Goal: Task Accomplishment & Management: Manage account settings

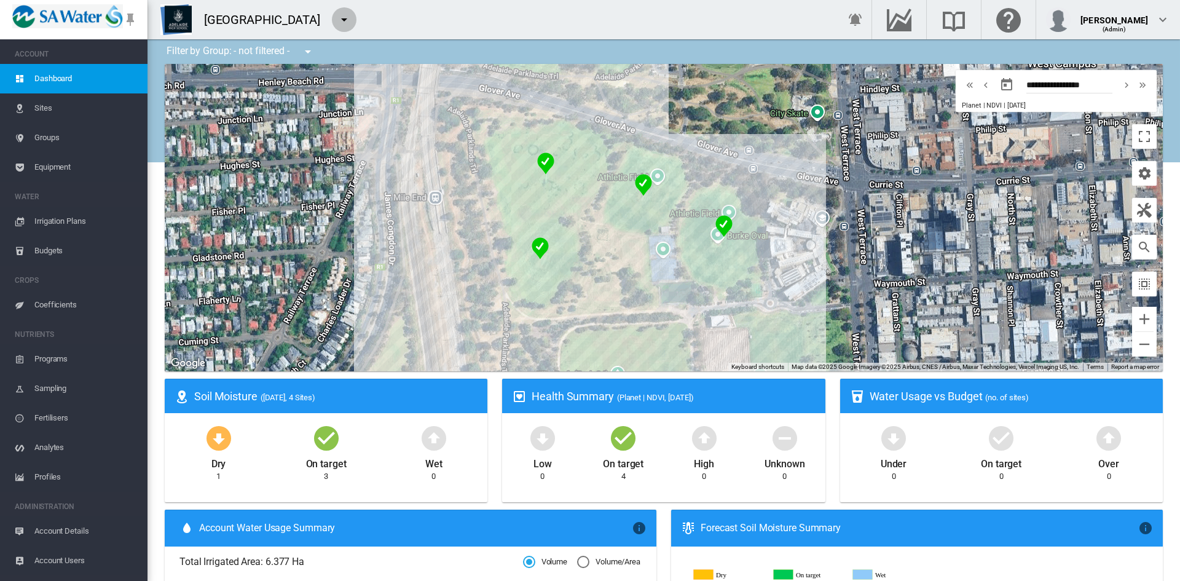
click at [340, 18] on md-icon "icon-menu-down" at bounding box center [344, 19] width 15 height 15
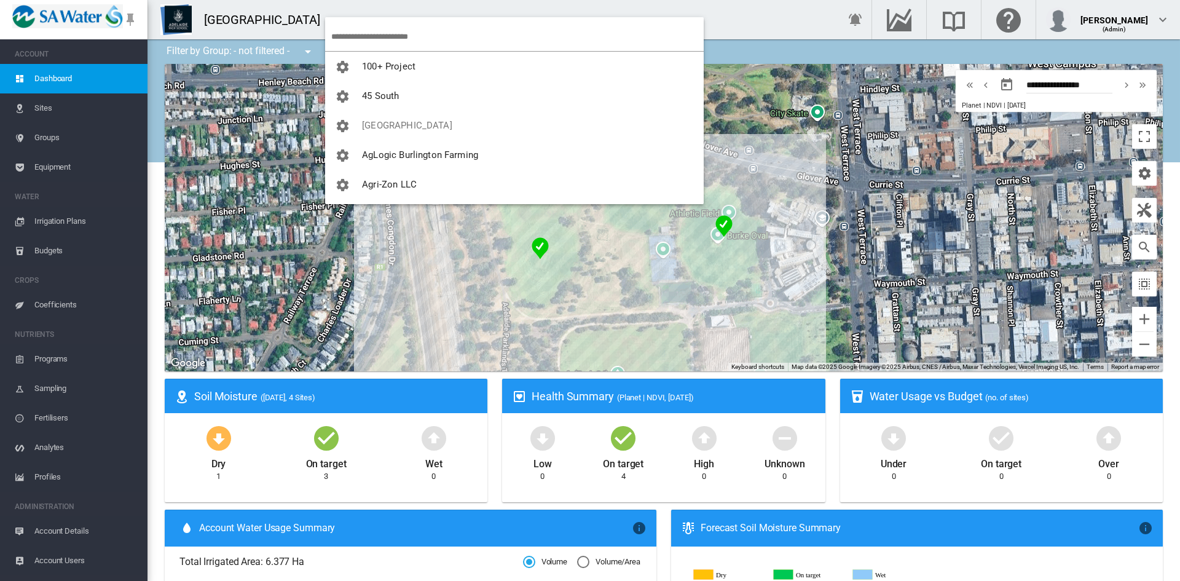
click at [350, 33] on input "search" at bounding box center [517, 36] width 372 height 29
type input "***"
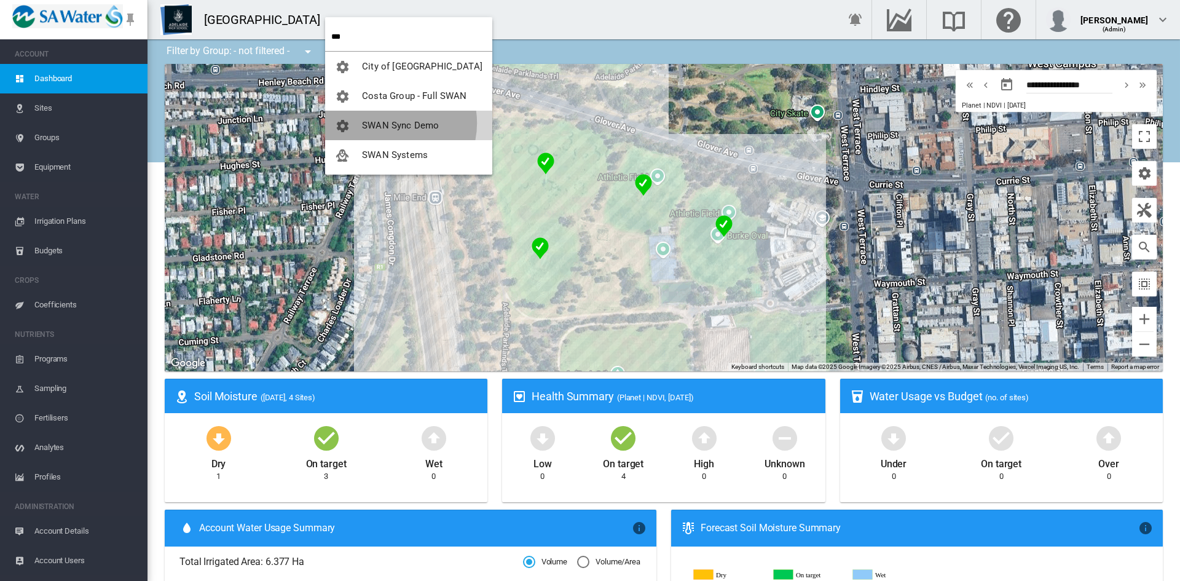
click at [390, 123] on span "SWAN Sync Demo" at bounding box center [400, 125] width 77 height 11
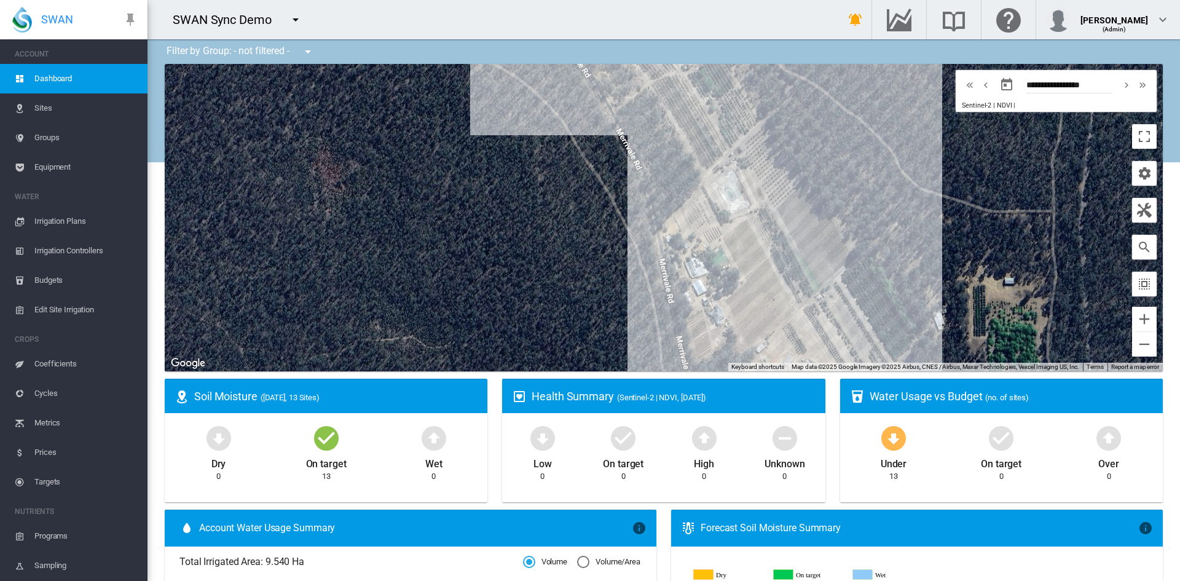
drag, startPoint x: 576, startPoint y: 181, endPoint x: 435, endPoint y: 287, distance: 176.4
click at [435, 287] on div at bounding box center [664, 217] width 998 height 307
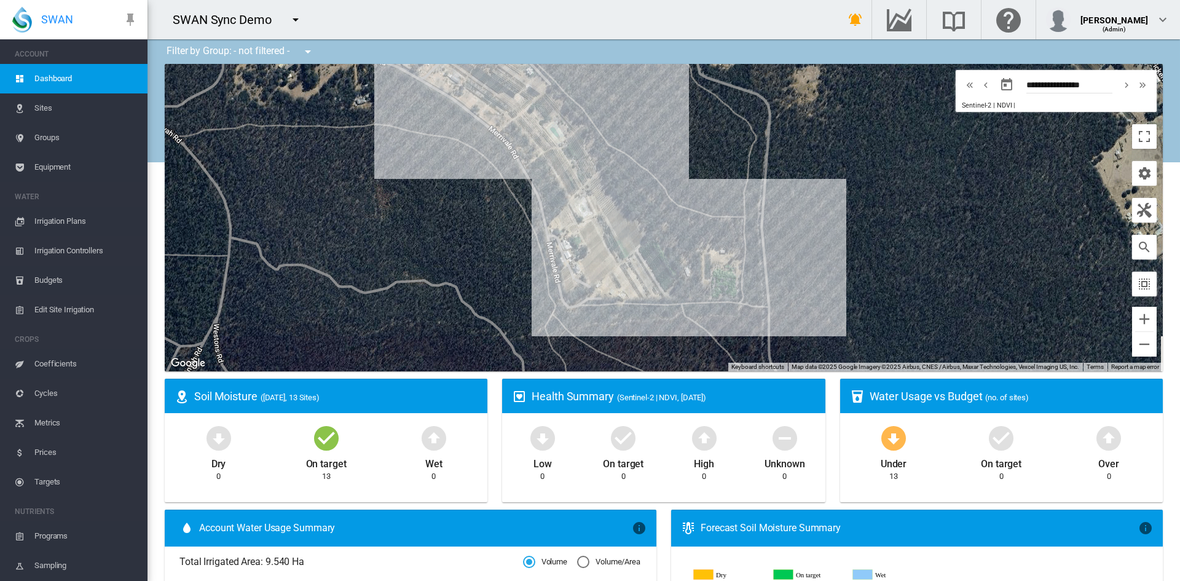
drag, startPoint x: 403, startPoint y: 253, endPoint x: 458, endPoint y: 221, distance: 63.6
click at [458, 221] on div at bounding box center [664, 217] width 998 height 307
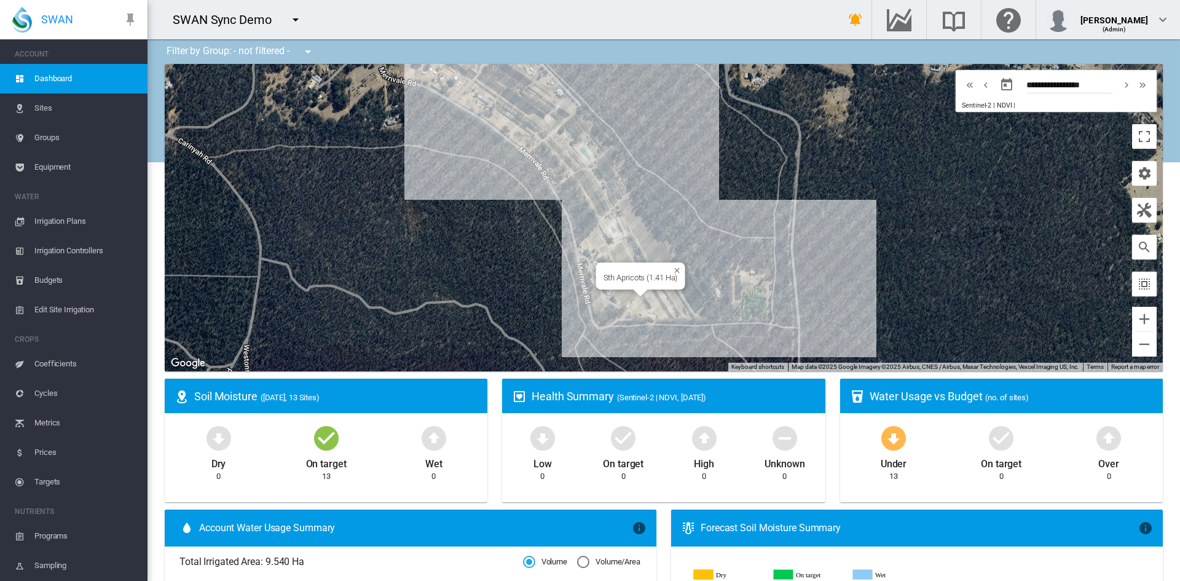
click at [653, 297] on div "Sth Apricots (1.41 Ha)" at bounding box center [664, 217] width 998 height 307
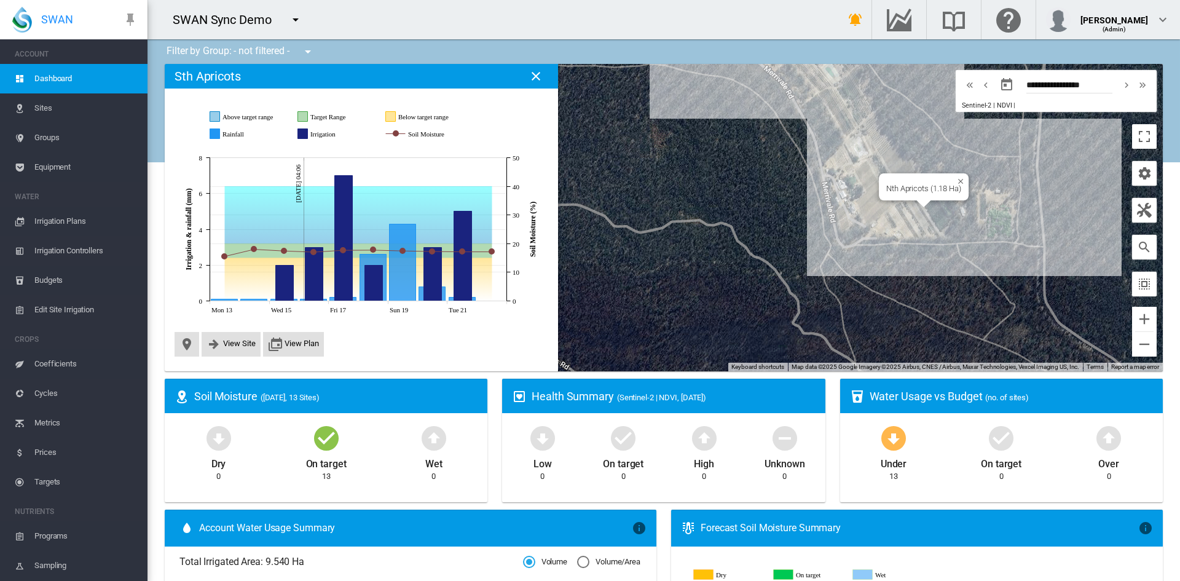
click at [925, 209] on div "Nth Apricots (1.18 Ha)" at bounding box center [664, 217] width 998 height 307
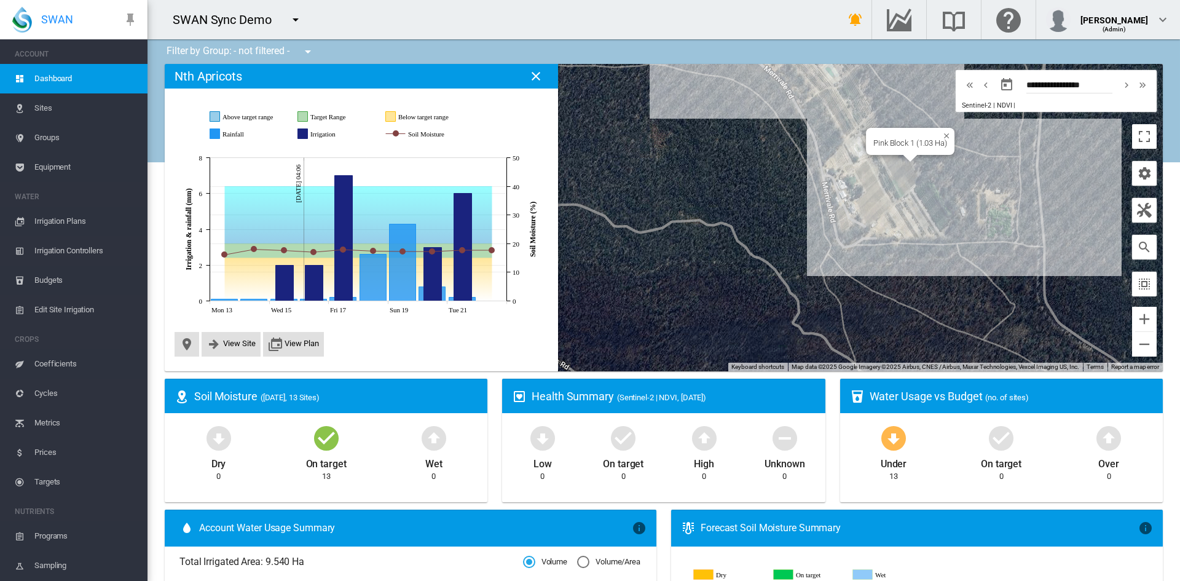
click at [891, 168] on div "Pink Block 1 (1.03 Ha)" at bounding box center [664, 217] width 998 height 307
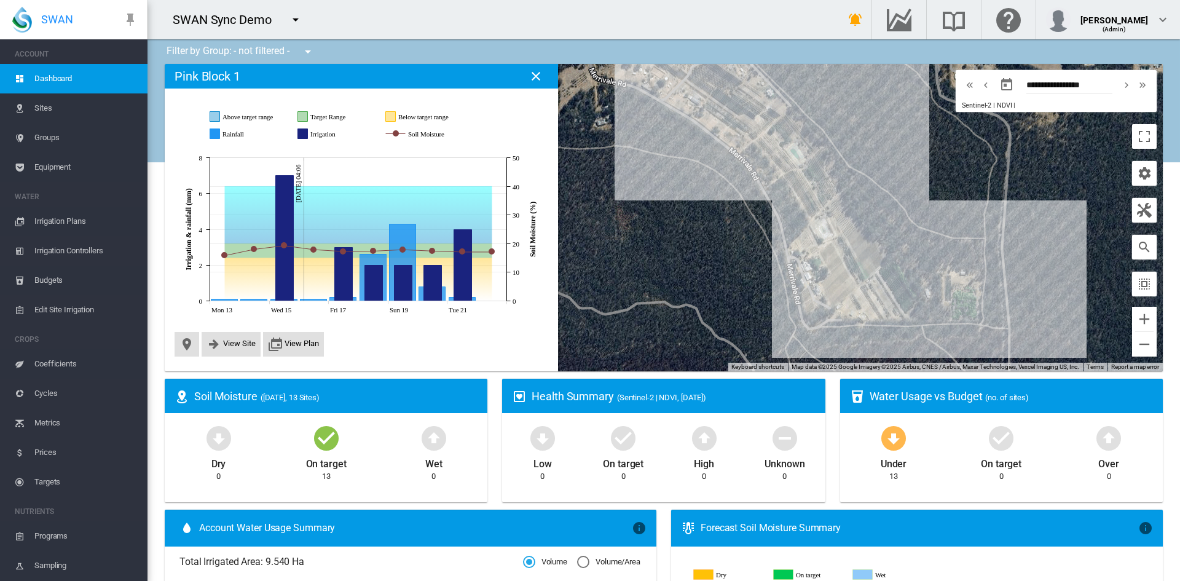
drag, startPoint x: 696, startPoint y: 157, endPoint x: 661, endPoint y: 241, distance: 91.2
click at [661, 241] on div at bounding box center [664, 217] width 998 height 307
click at [802, 299] on div "[PERSON_NAME] Blk1 (0.2 Ha)" at bounding box center [664, 217] width 998 height 307
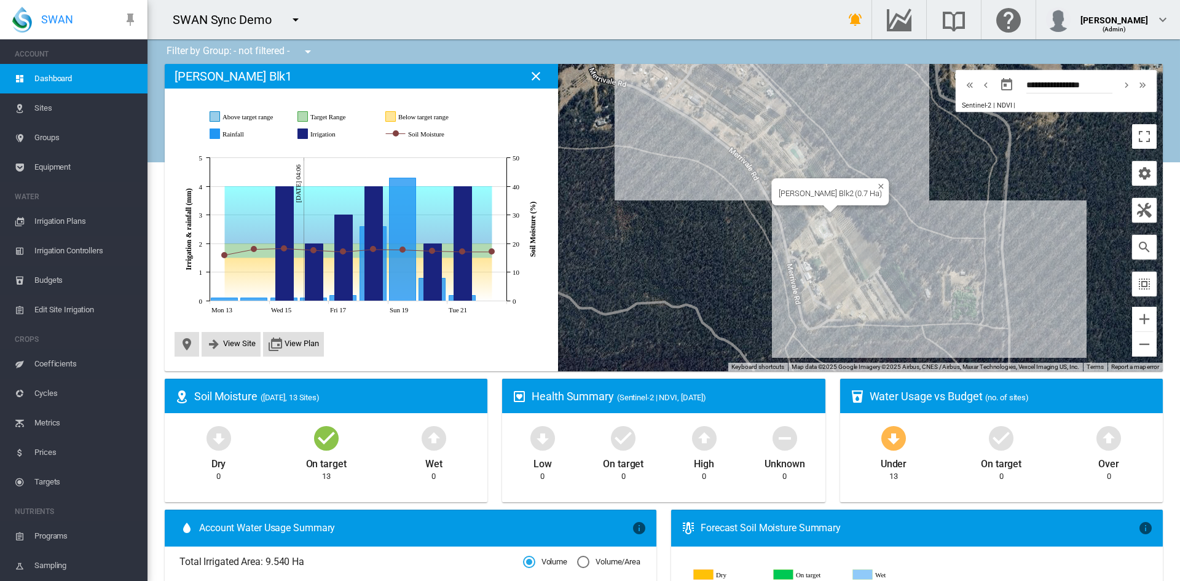
click at [839, 211] on div "[PERSON_NAME] Blk2 (0.7 Ha)" at bounding box center [664, 217] width 998 height 307
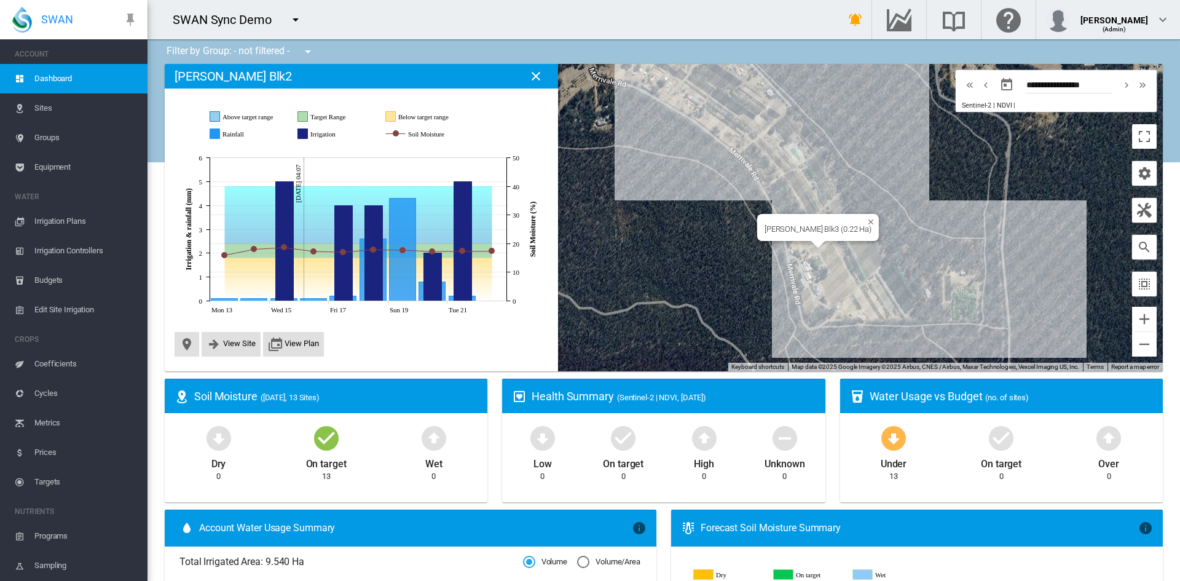
click at [802, 240] on div "[PERSON_NAME] Blk3 (0.22 Ha)" at bounding box center [818, 227] width 122 height 27
click at [823, 189] on div "Peach Anzac (0.43 Ha)" at bounding box center [664, 217] width 998 height 307
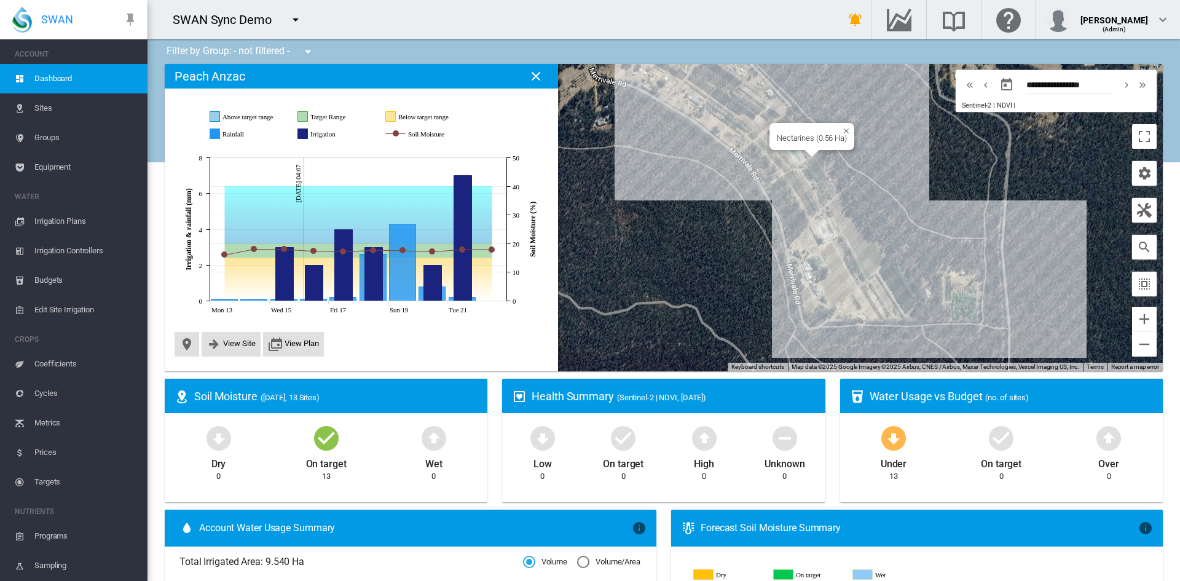
click at [811, 165] on div "Nectarines (0.56 Ha)" at bounding box center [664, 217] width 998 height 307
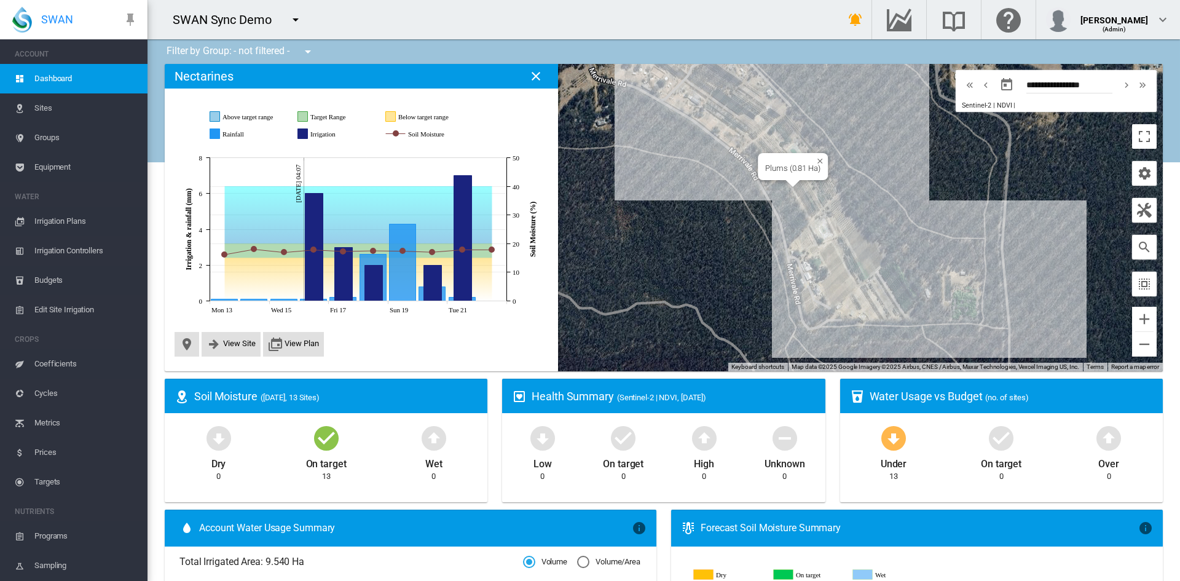
click at [799, 189] on div "Plums (0.81 Ha)" at bounding box center [664, 217] width 998 height 307
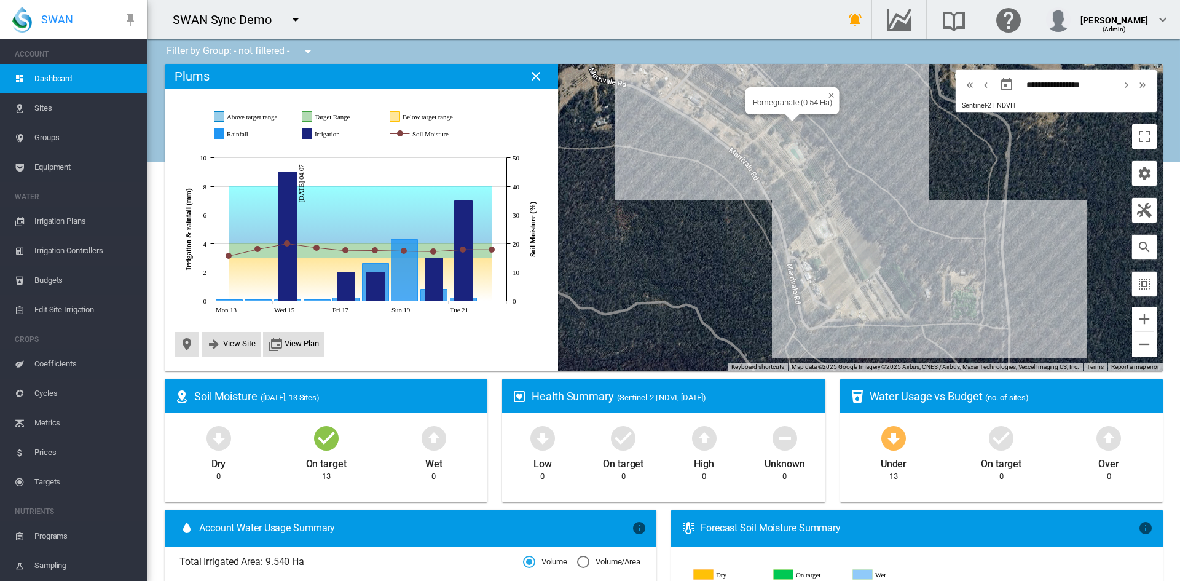
click at [785, 128] on div "Pomegranate (0.54 Ha)" at bounding box center [664, 217] width 998 height 307
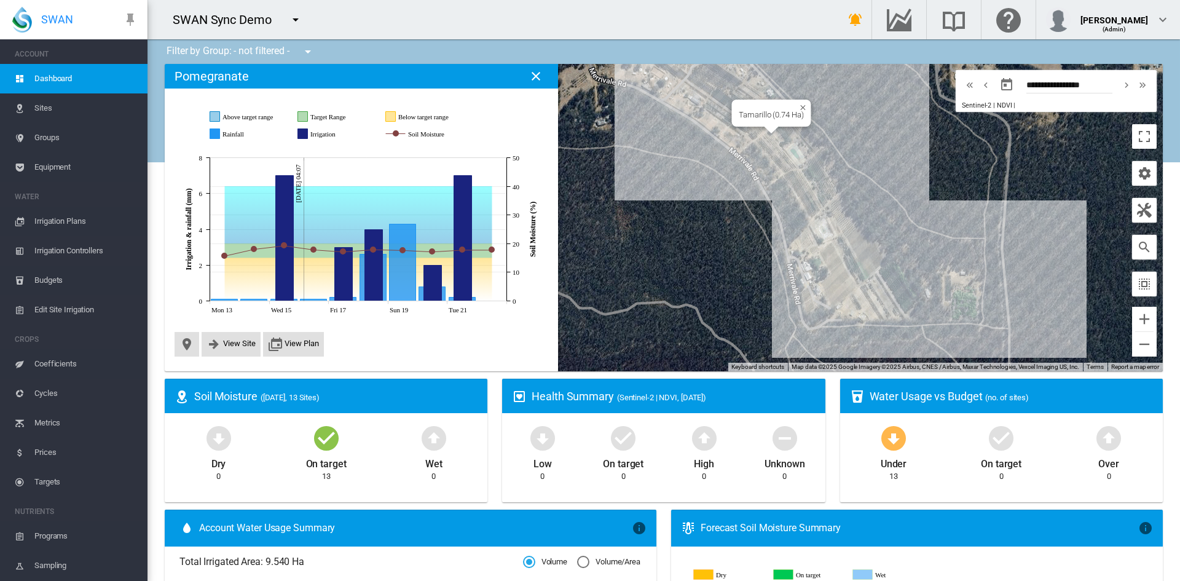
click at [773, 156] on div "Tamarillo (0.74 Ha)" at bounding box center [664, 217] width 998 height 307
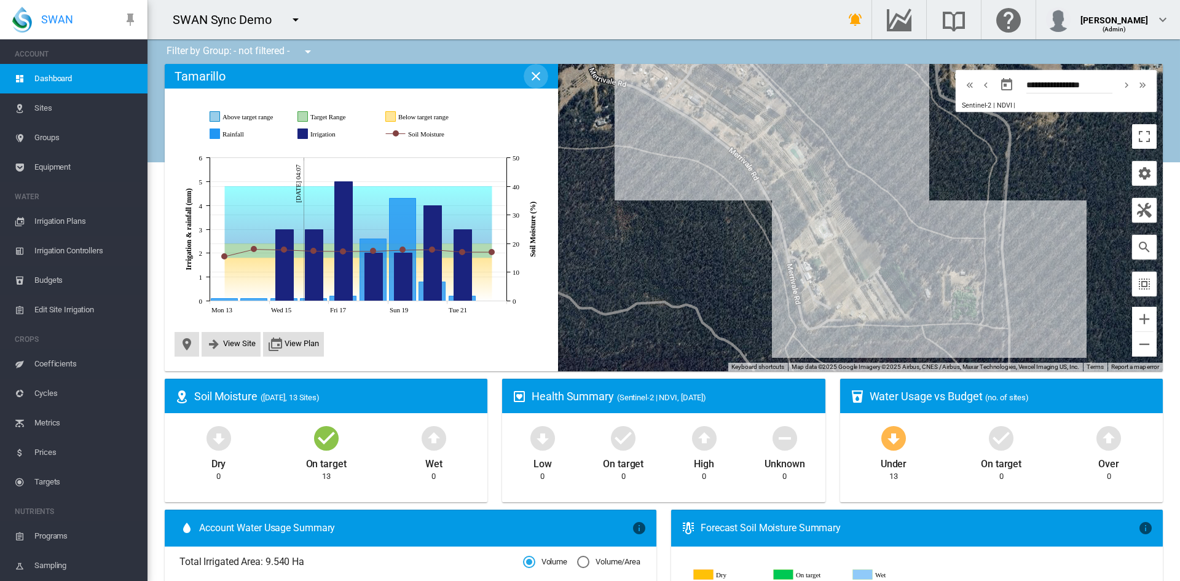
click at [536, 74] on md-icon "icon-close" at bounding box center [535, 76] width 15 height 15
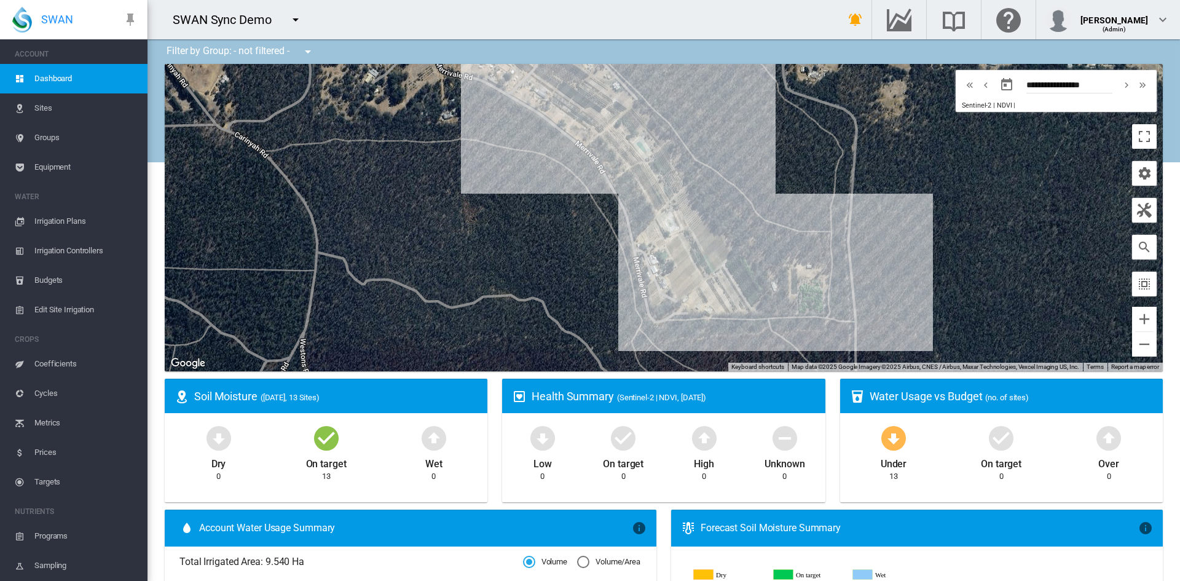
drag, startPoint x: 730, startPoint y: 237, endPoint x: 561, endPoint y: 230, distance: 169.1
click at [561, 230] on div at bounding box center [664, 217] width 998 height 307
click at [63, 222] on span "Irrigation Plans" at bounding box center [85, 220] width 103 height 29
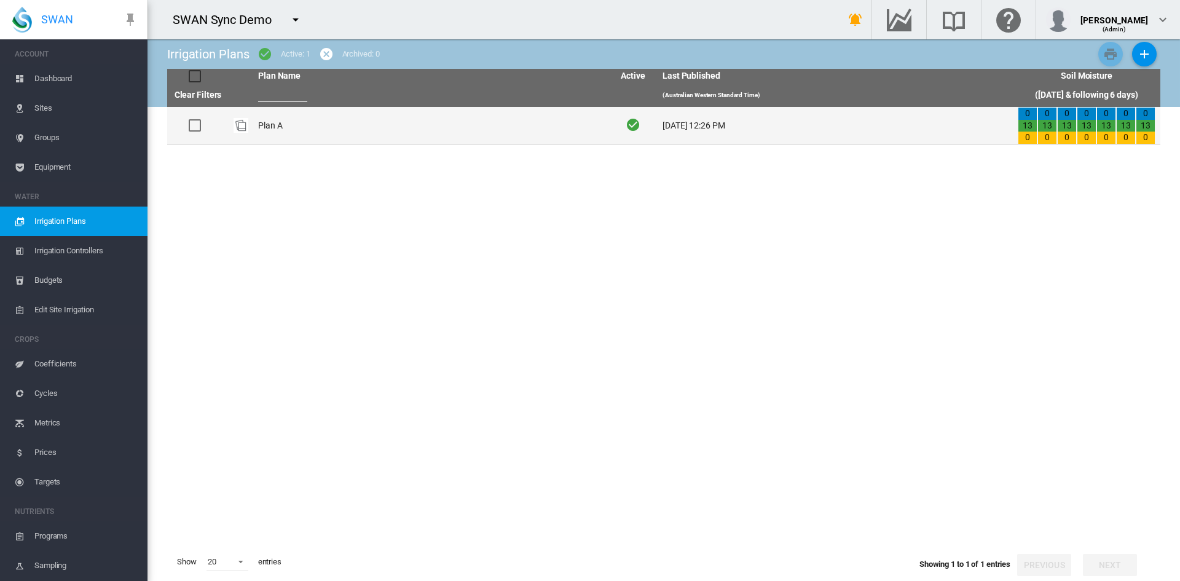
click at [291, 128] on td "Plan A" at bounding box center [430, 125] width 355 height 37
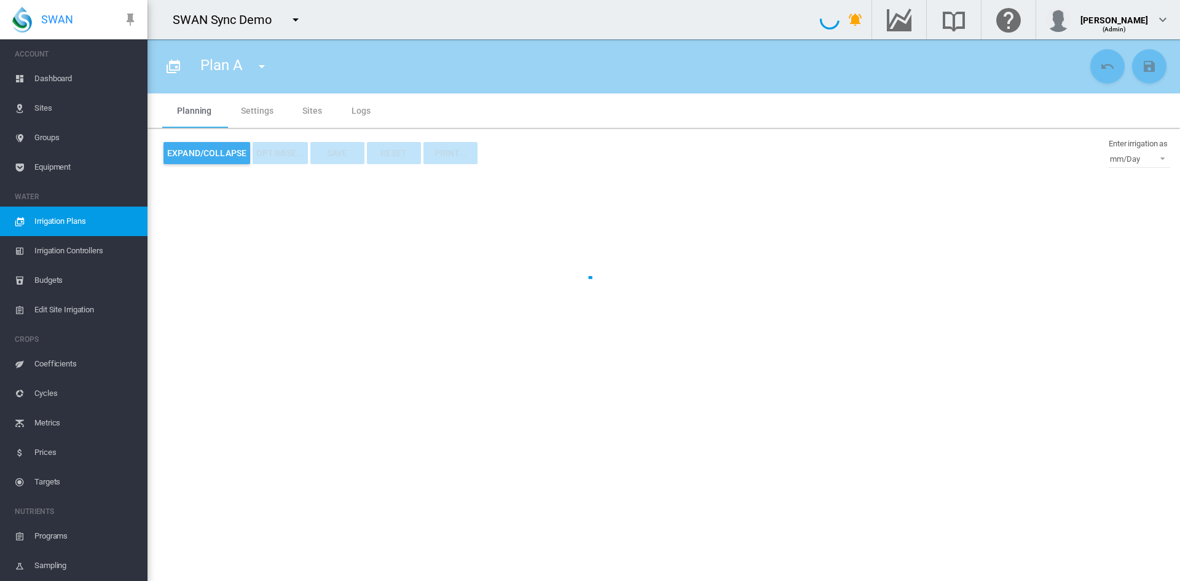
type input "******"
type input "*"
type input "*****"
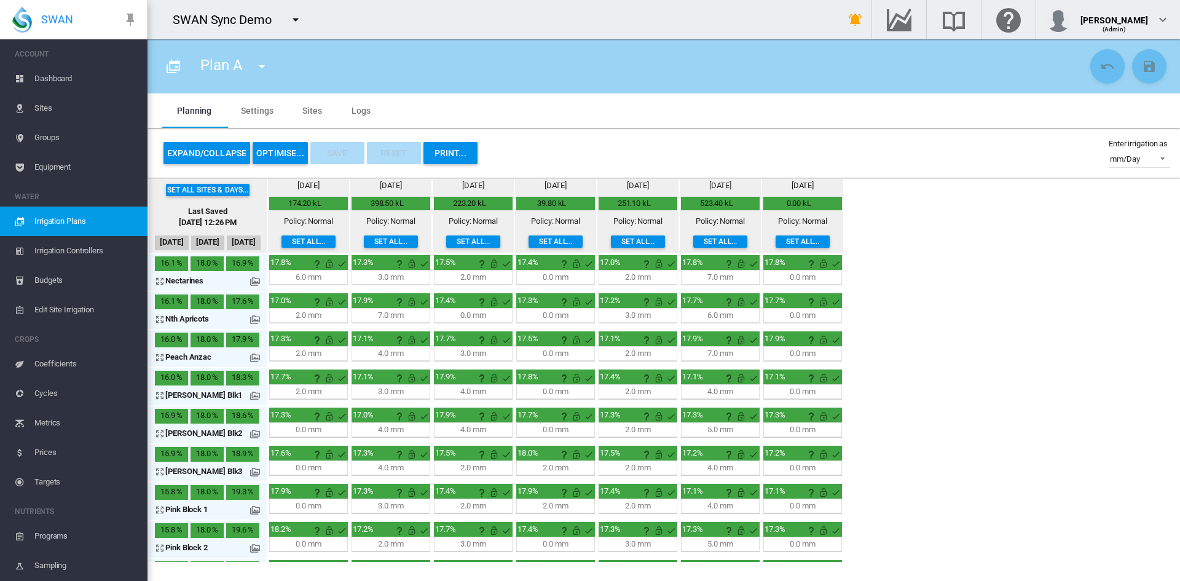
click at [281, 152] on button "OPTIMISE..." at bounding box center [280, 153] width 55 height 22
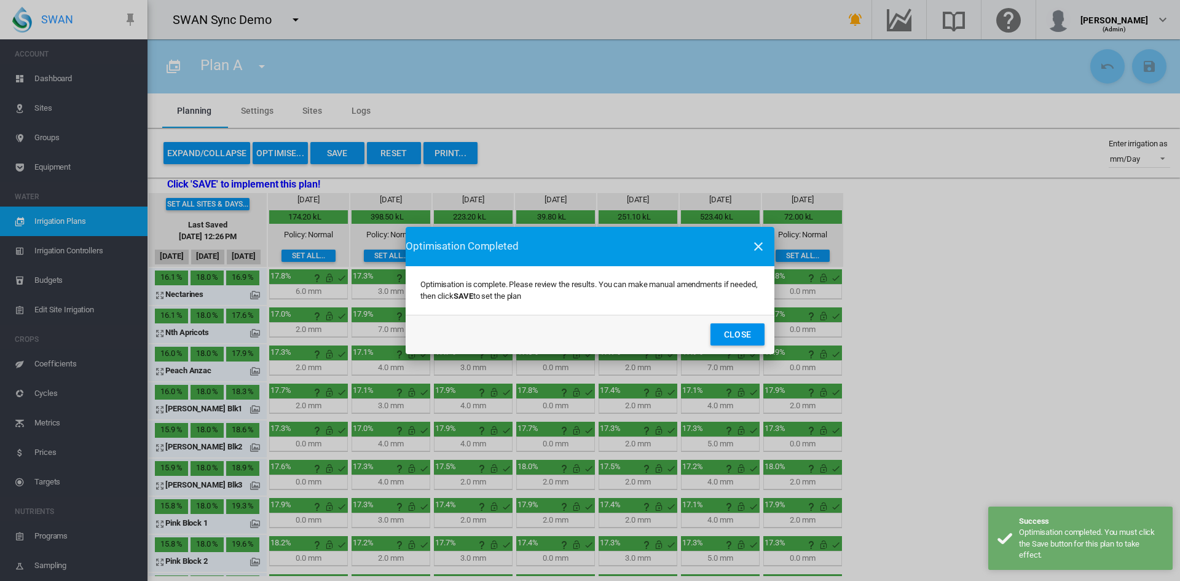
click at [710, 323] on button "Close" at bounding box center [737, 334] width 54 height 22
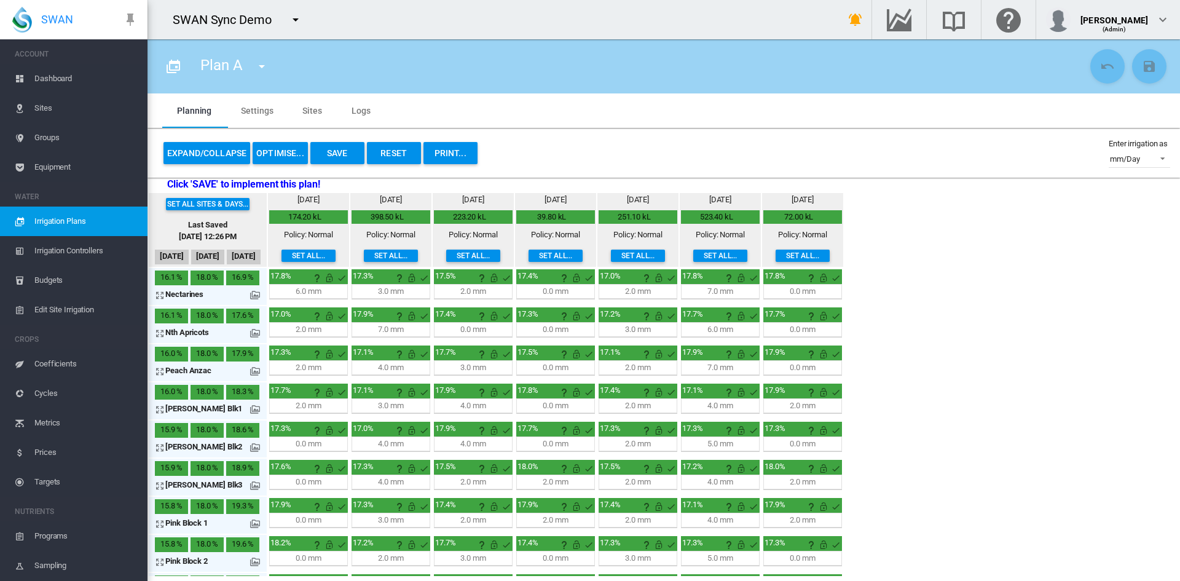
click at [254, 407] on md-icon at bounding box center [255, 409] width 10 height 10
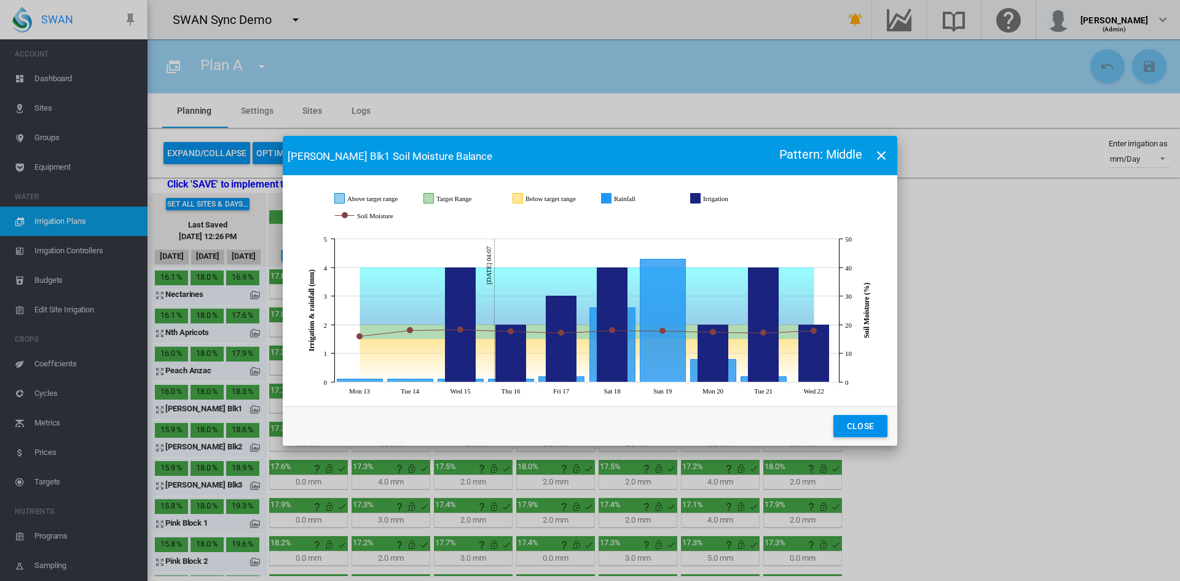
click at [833, 415] on button "Close" at bounding box center [860, 426] width 54 height 22
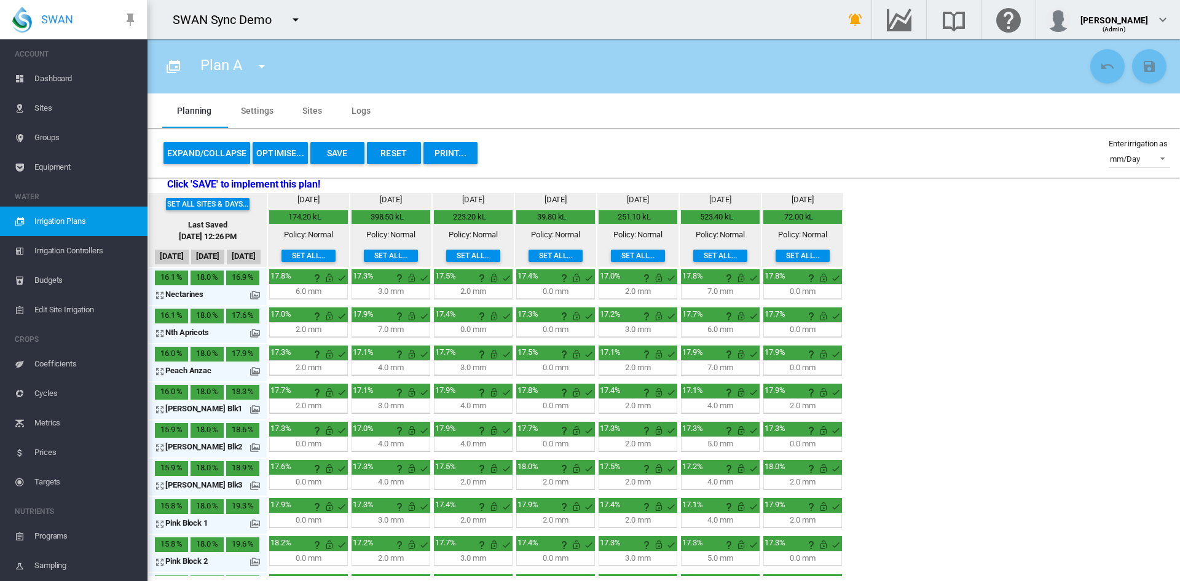
click at [251, 521] on md-icon at bounding box center [255, 524] width 10 height 10
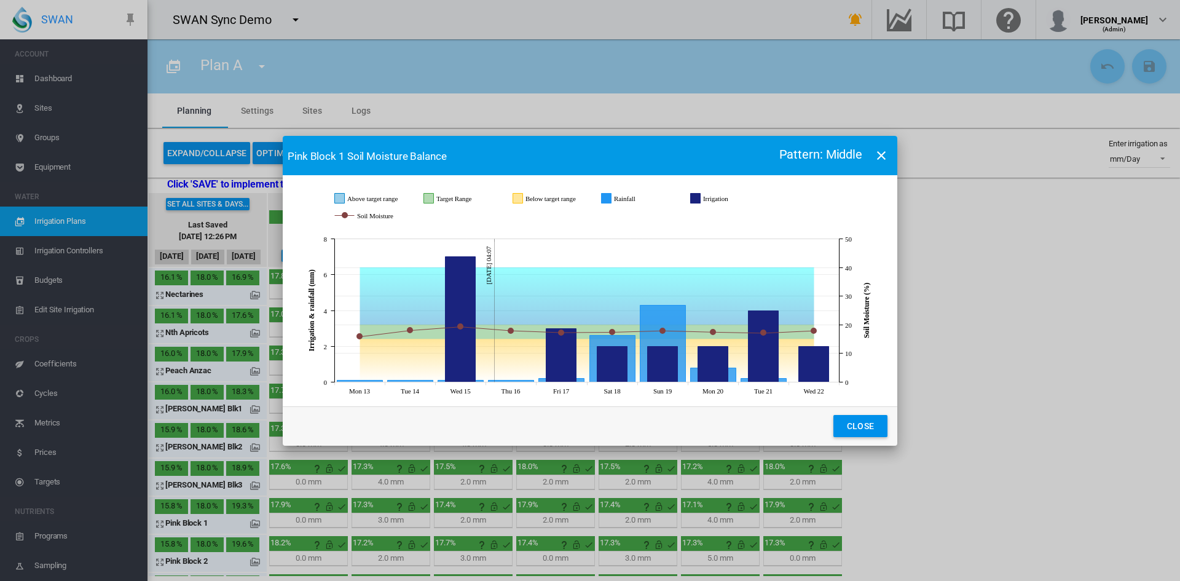
click at [833, 415] on button "Close" at bounding box center [860, 426] width 54 height 22
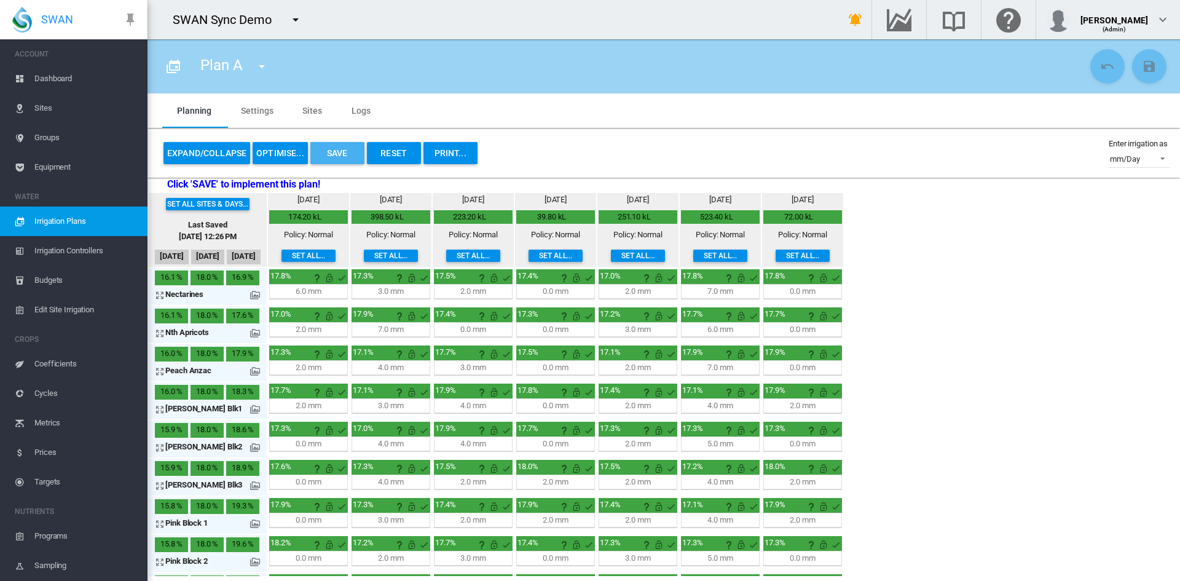
click at [327, 147] on button "Save" at bounding box center [337, 153] width 54 height 22
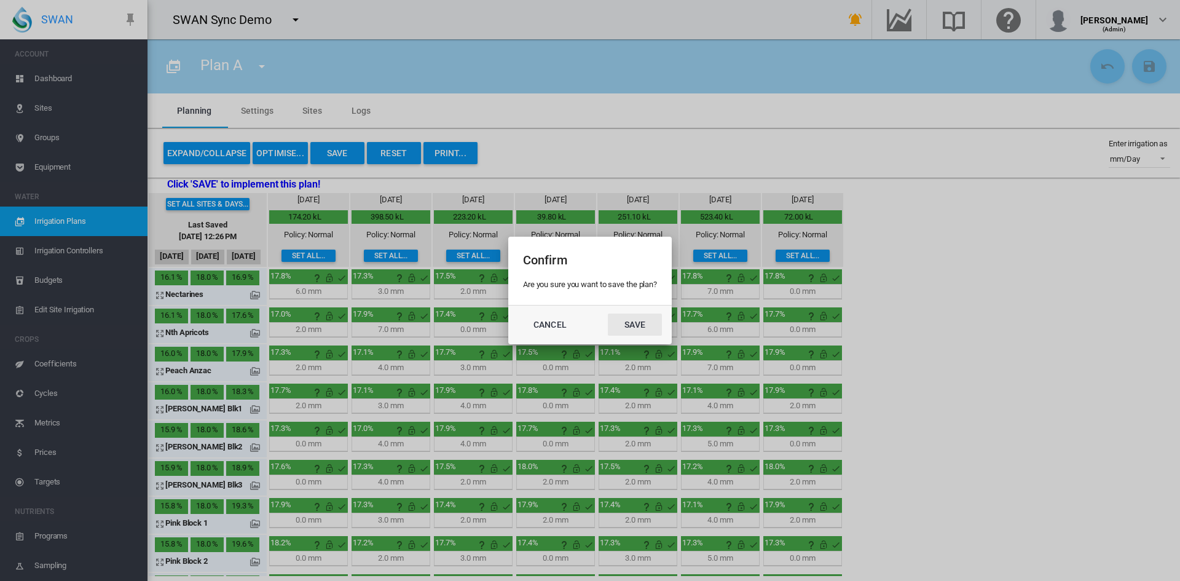
click at [608, 313] on button "Save" at bounding box center [635, 324] width 54 height 22
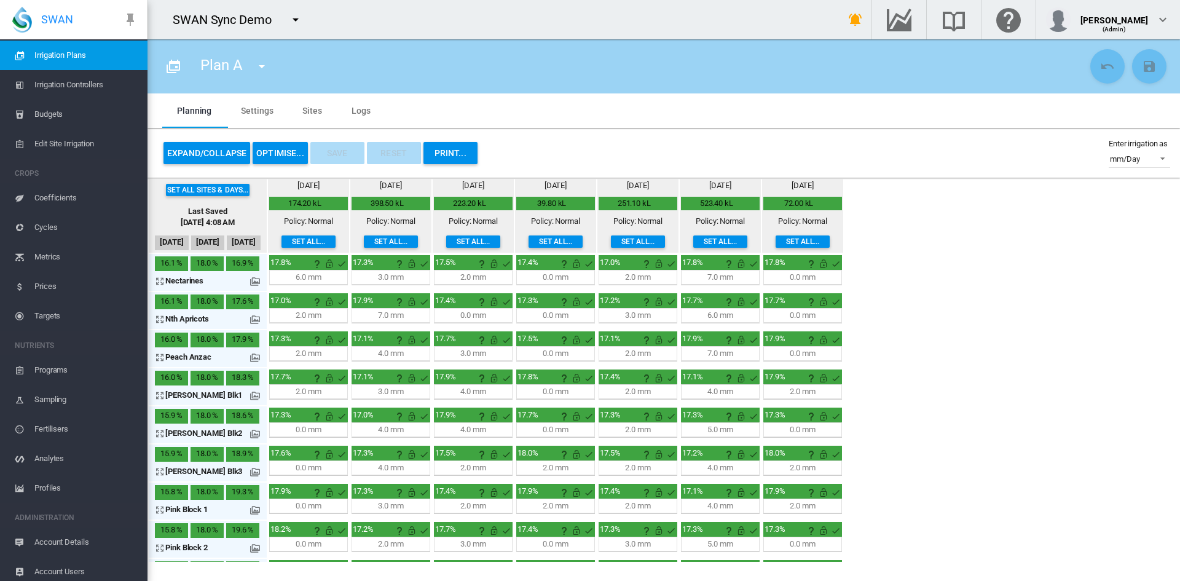
scroll to position [314, 0]
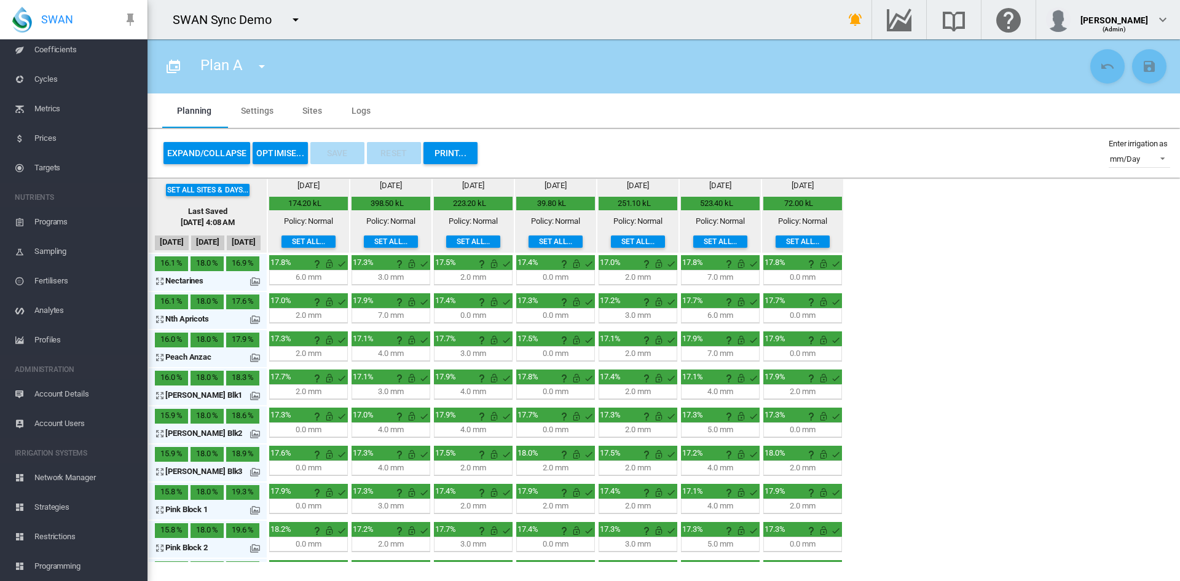
click at [47, 536] on span "Restrictions" at bounding box center [85, 536] width 103 height 29
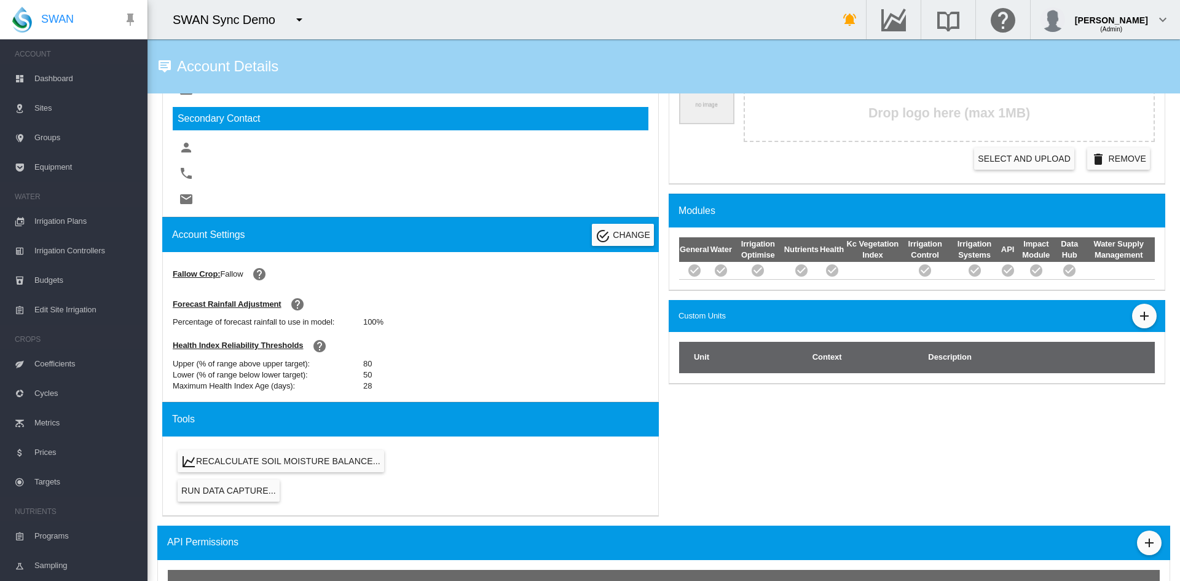
scroll to position [482, 0]
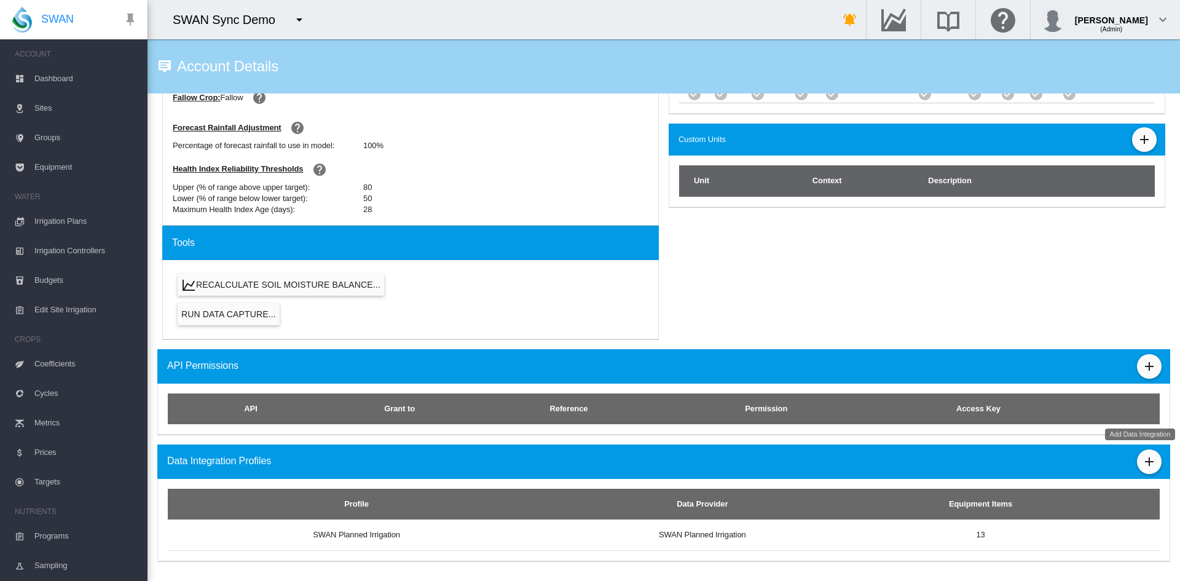
click at [1141, 458] on md-icon "icon-plus" at bounding box center [1148, 461] width 15 height 15
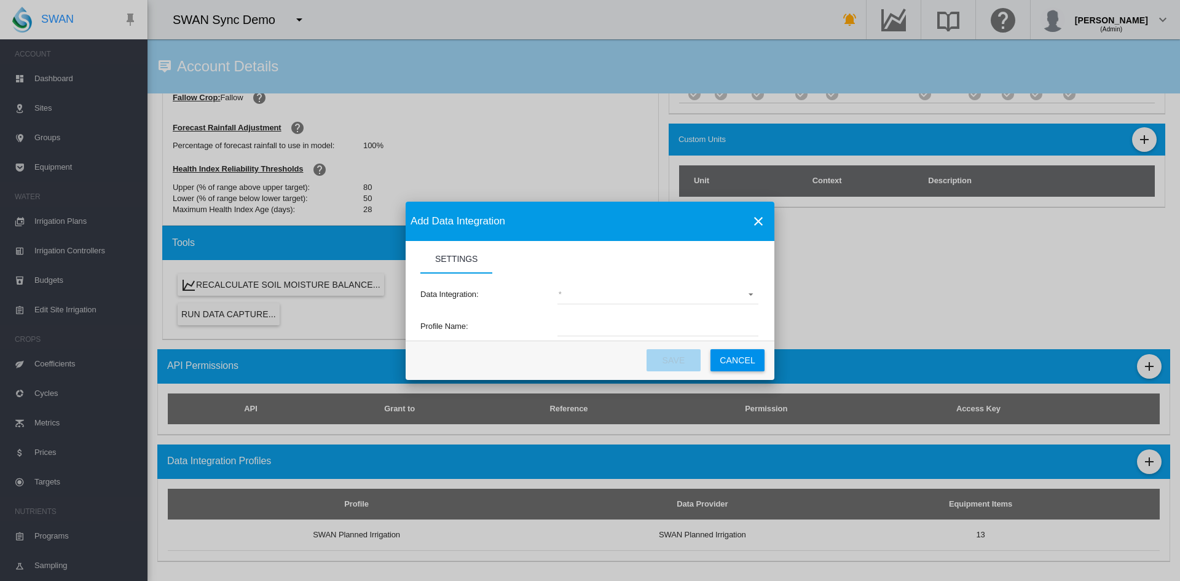
click at [618, 289] on md-select "(deprecated) Toro Lynx Course By Station Adcon Soil Moisture Aquacheck Soil Moi…" at bounding box center [657, 295] width 201 height 18
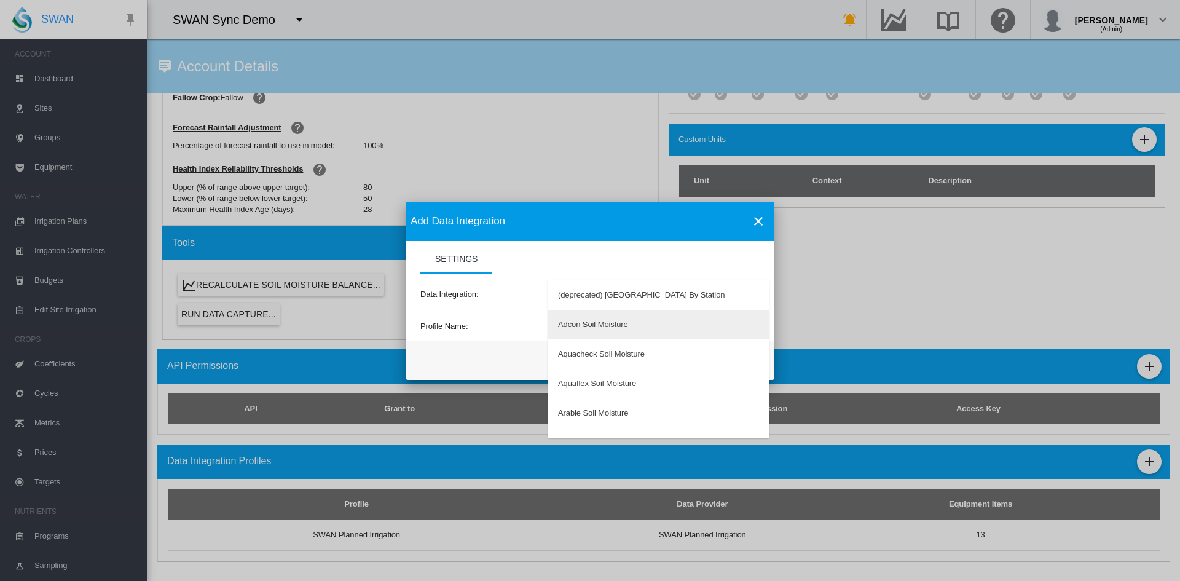
type md-option "34"
type md-option "62"
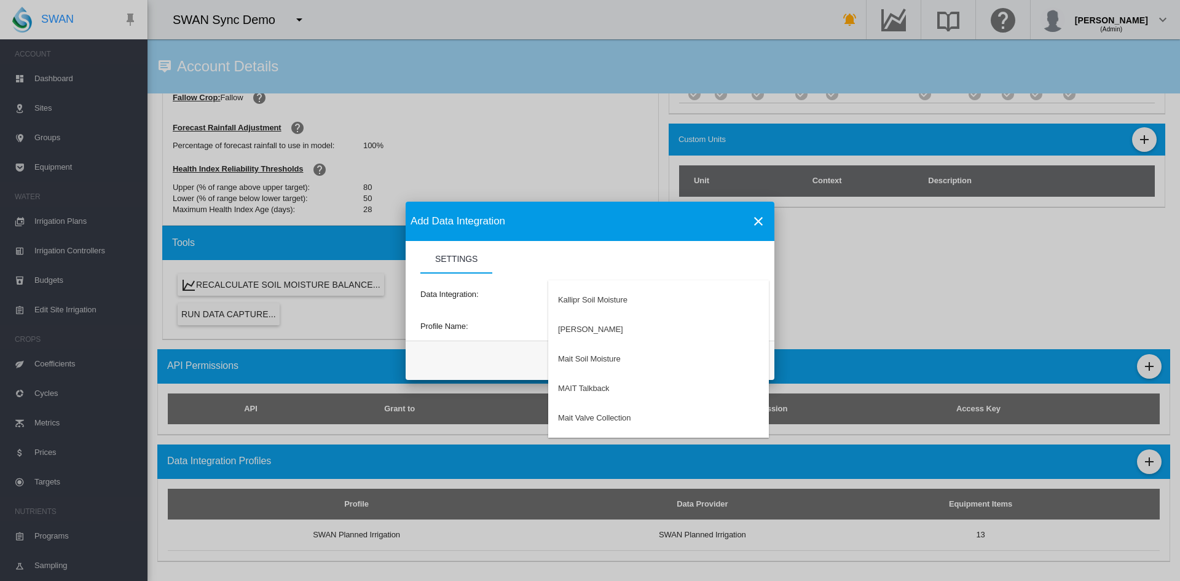
type md-option "57"
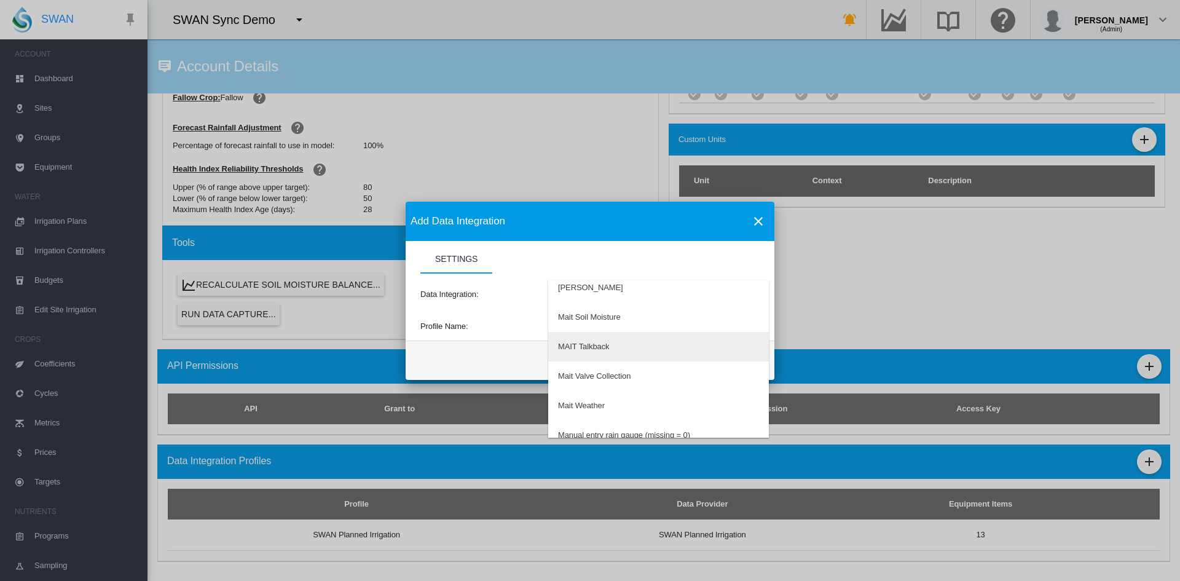
click at [587, 345] on div "MAIT Talkback" at bounding box center [583, 346] width 51 height 11
type input "**********"
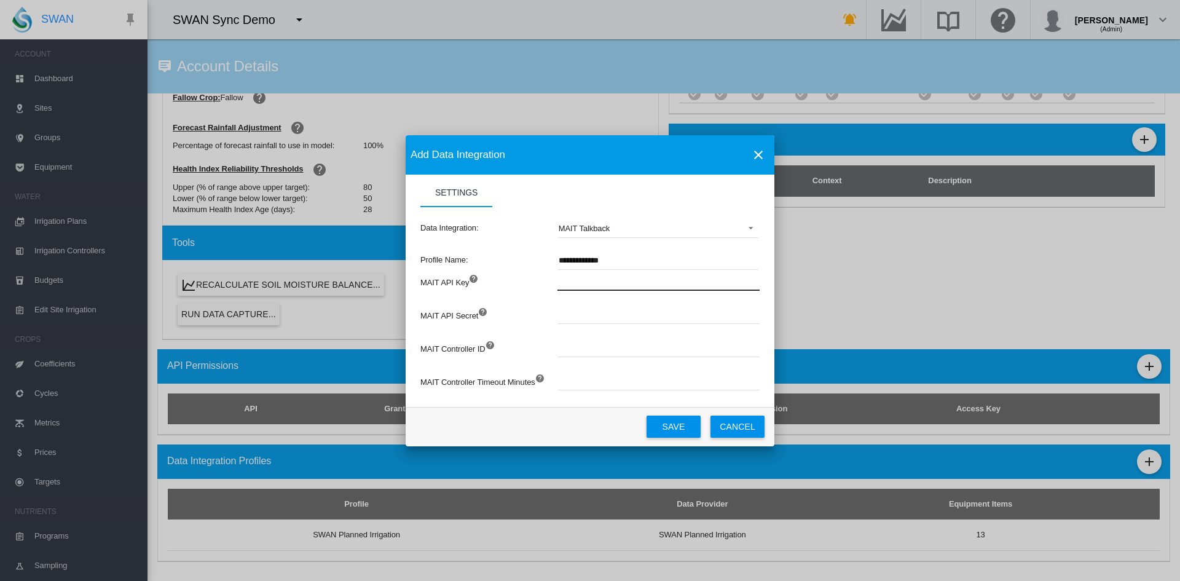
click at [584, 283] on input "Settings Settings ..." at bounding box center [726, 281] width 338 height 18
type input "*"
click at [570, 308] on input "Settings Settings ..." at bounding box center [726, 314] width 338 height 18
type input "*"
click at [582, 346] on input "Settings Settings ..." at bounding box center [726, 348] width 338 height 18
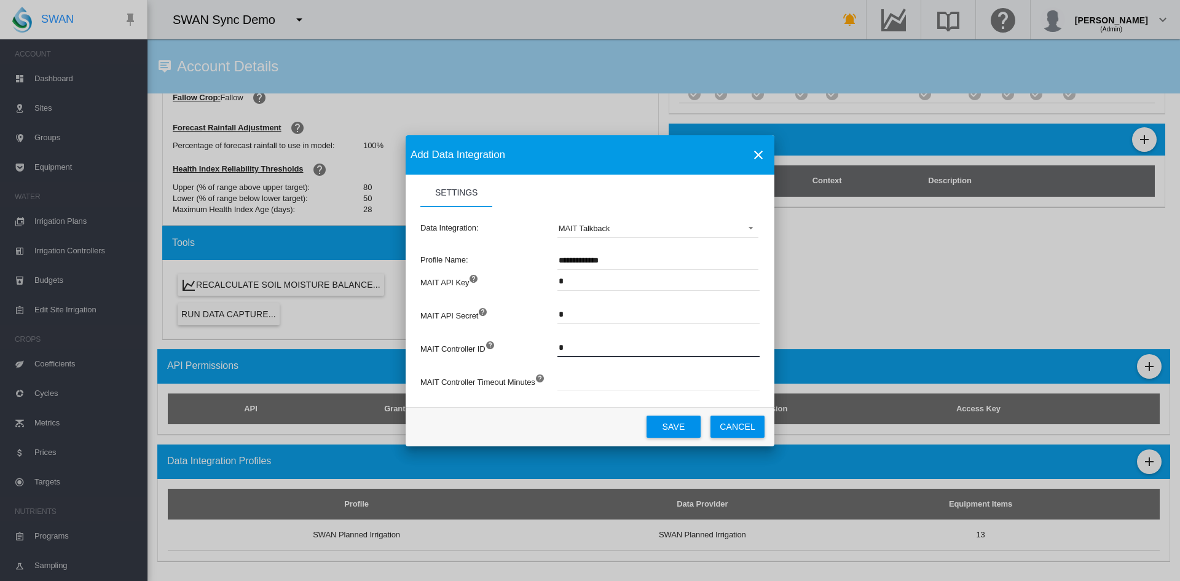
type input "*"
click at [589, 385] on input "Settings Settings ..." at bounding box center [726, 381] width 338 height 18
click at [518, 420] on md-dialog-actions "Save Cancel" at bounding box center [589, 426] width 369 height 39
click at [658, 424] on button "Save" at bounding box center [673, 426] width 54 height 22
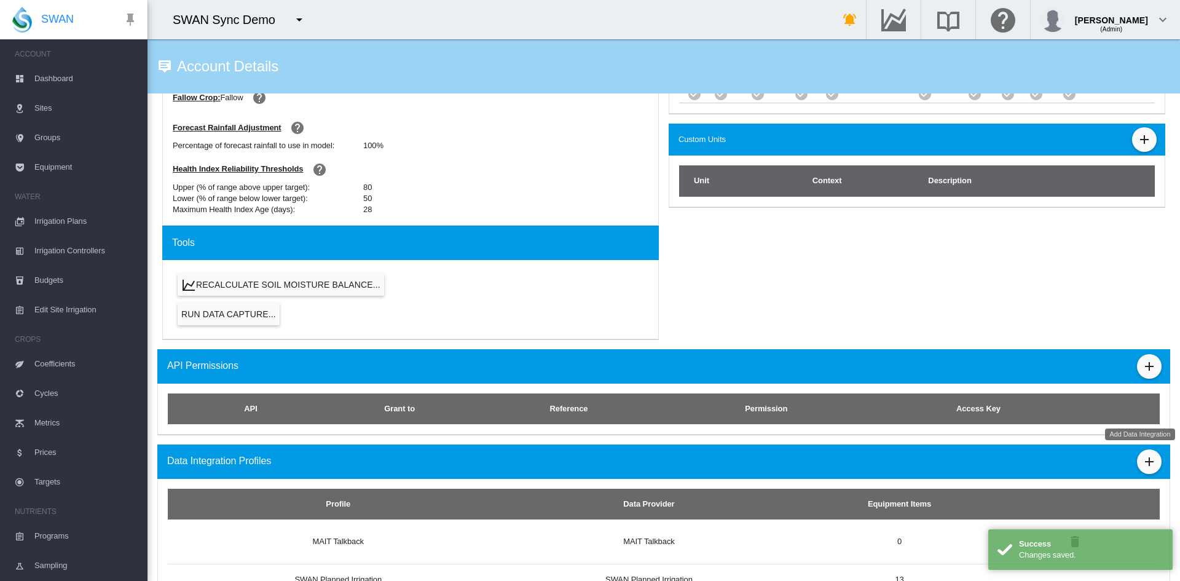
click at [1141, 464] on md-icon "icon-plus" at bounding box center [1148, 461] width 15 height 15
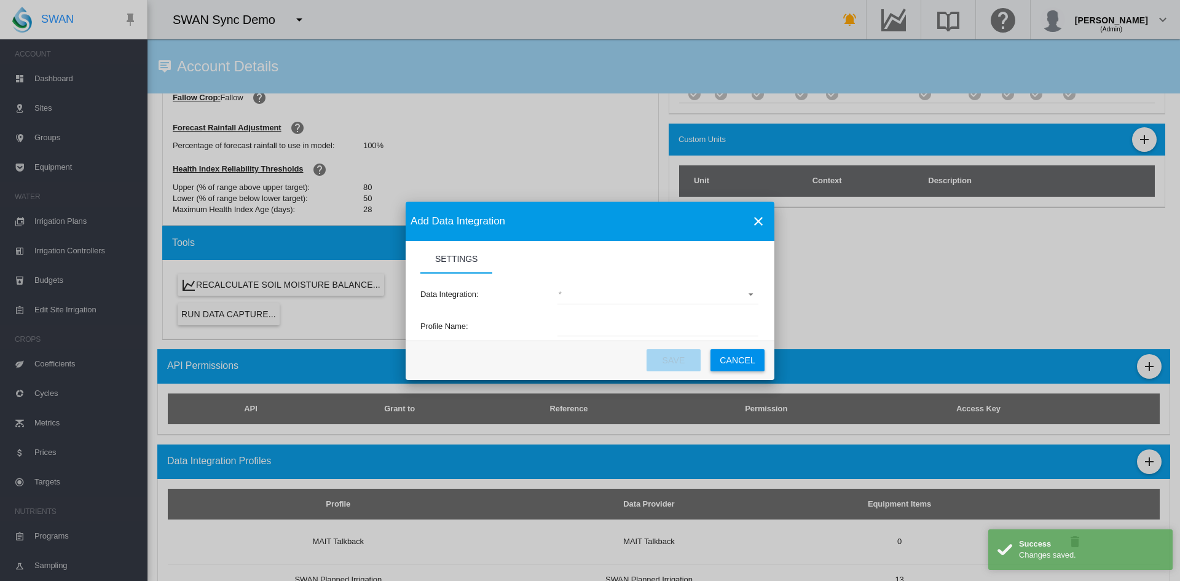
click at [721, 286] on md-select "(deprecated) Toro Lynx Course By Station Adcon Soil Moisture Aquacheck Soil Moi…" at bounding box center [657, 295] width 201 height 18
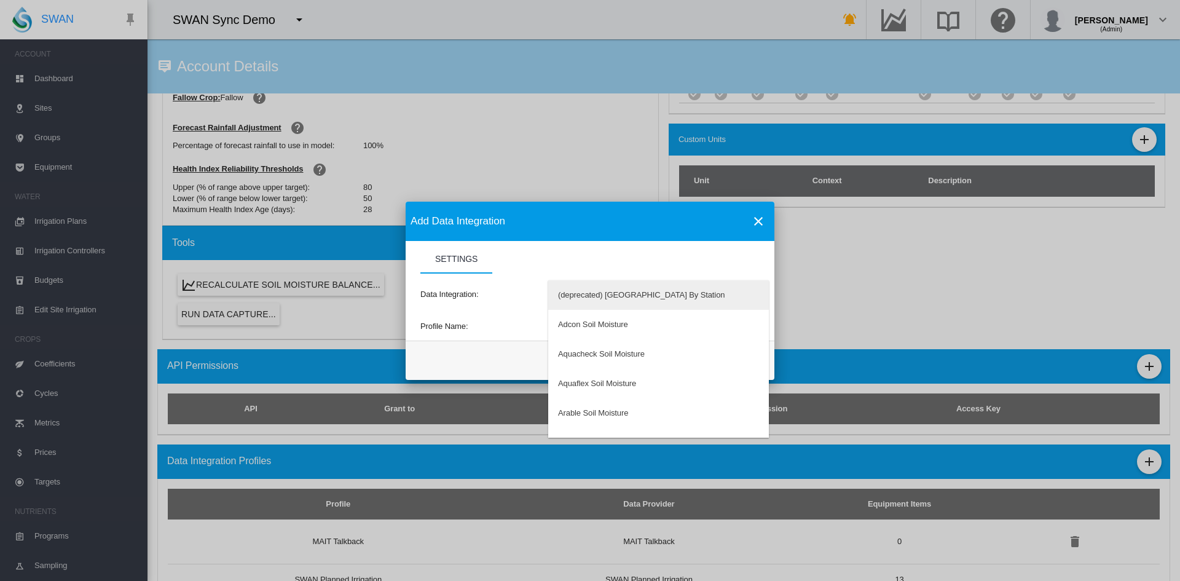
type md-option "34"
type md-option "62"
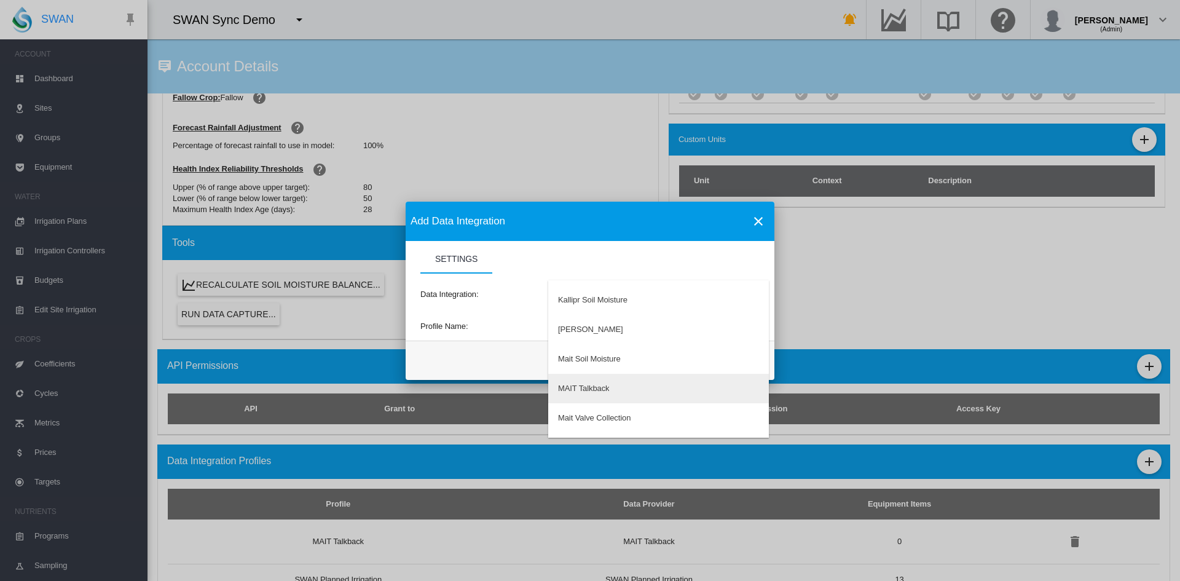
click at [579, 381] on md-option "MAIT Talkback" at bounding box center [658, 388] width 221 height 29
type input "**********"
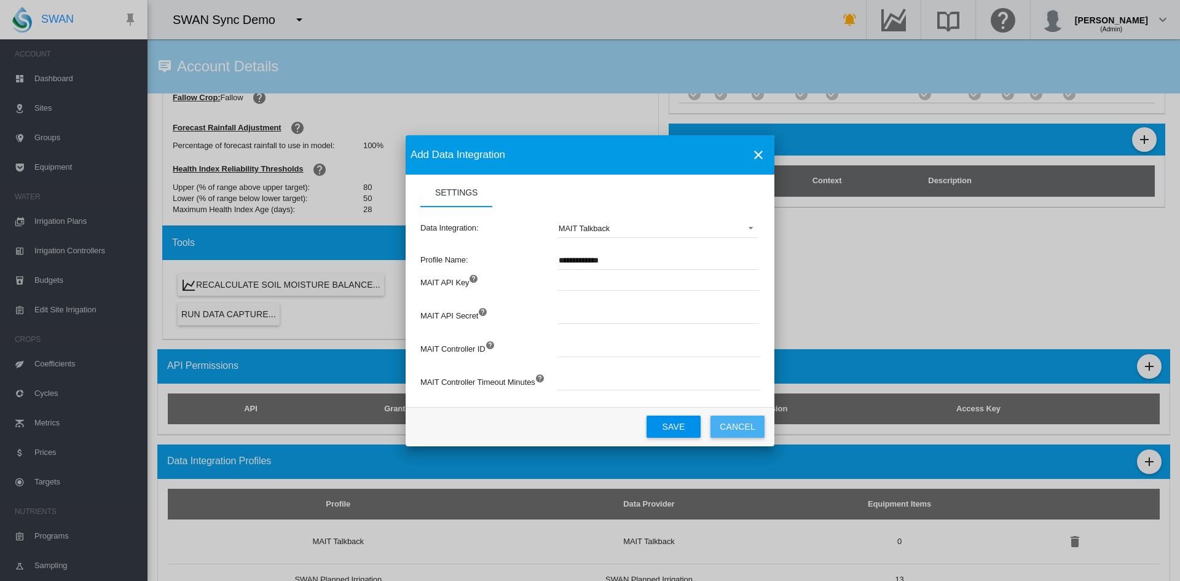
click at [734, 421] on button "Cancel" at bounding box center [737, 426] width 54 height 22
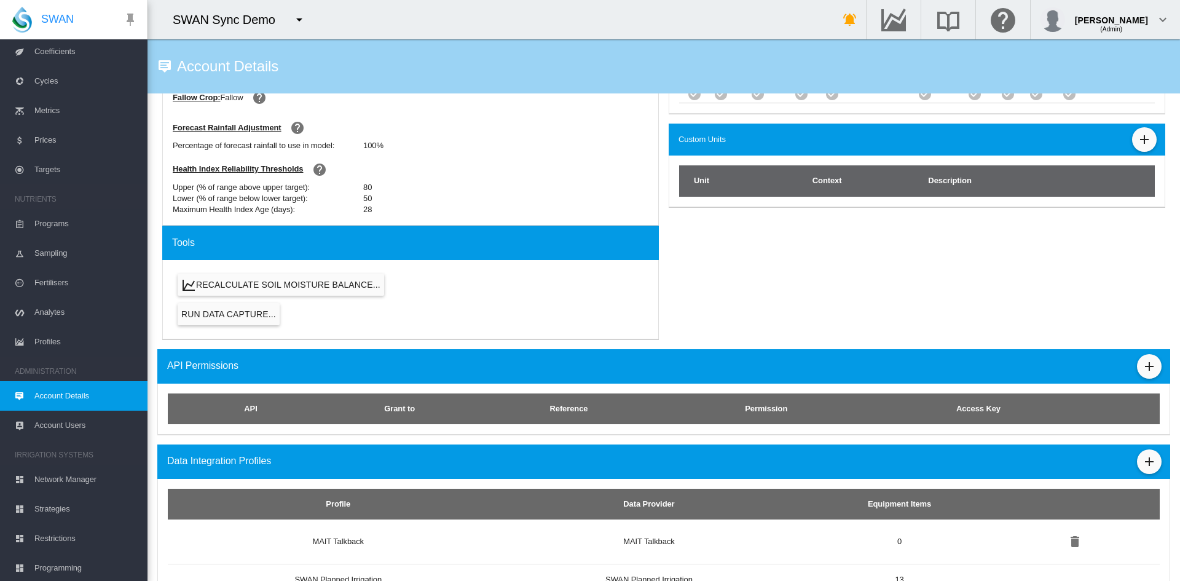
scroll to position [314, 0]
click at [63, 416] on span "Account Users" at bounding box center [85, 423] width 103 height 29
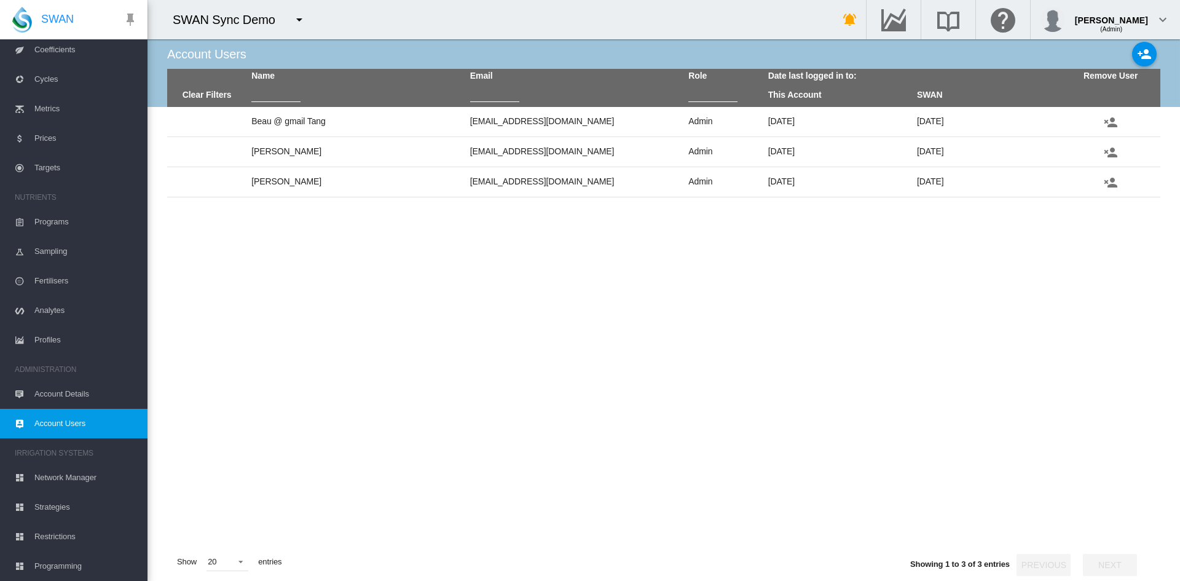
click at [49, 465] on span "Network Manager" at bounding box center [85, 477] width 103 height 29
